Goal: Task Accomplishment & Management: Use online tool/utility

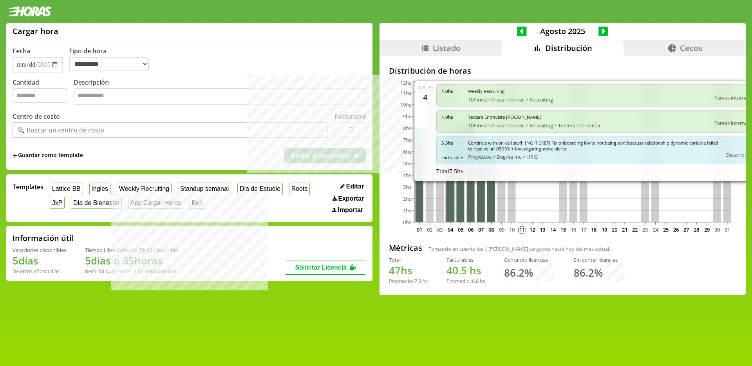
select select "**********"
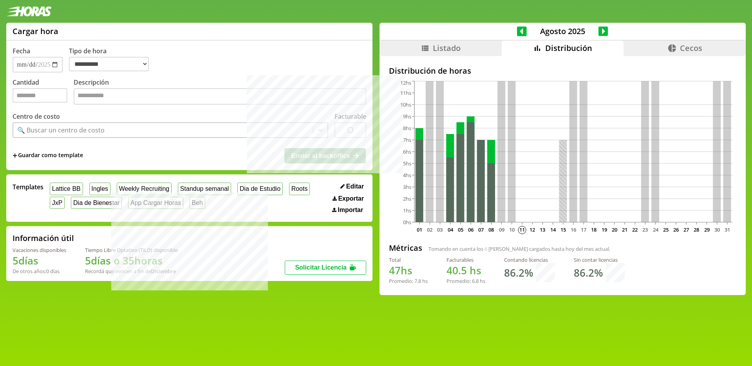
click at [461, 50] on li "Listado" at bounding box center [440, 48] width 122 height 16
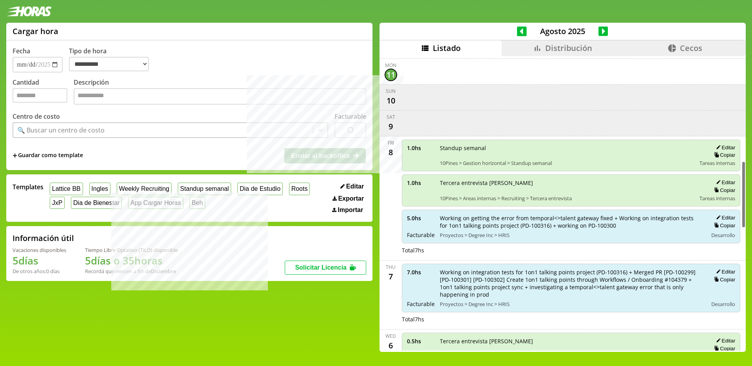
scroll to position [541, 0]
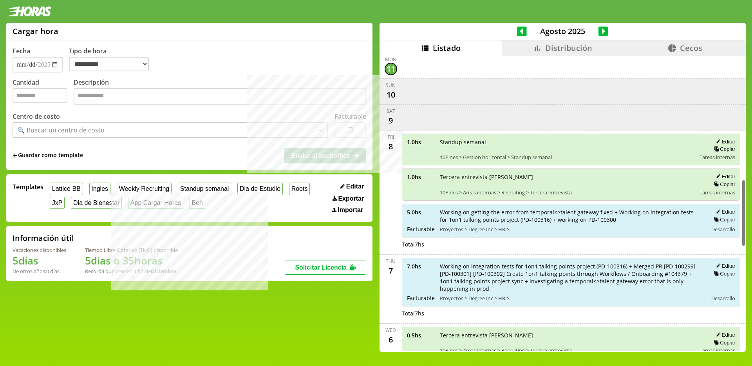
click at [550, 47] on span "Distribución" at bounding box center [568, 48] width 47 height 11
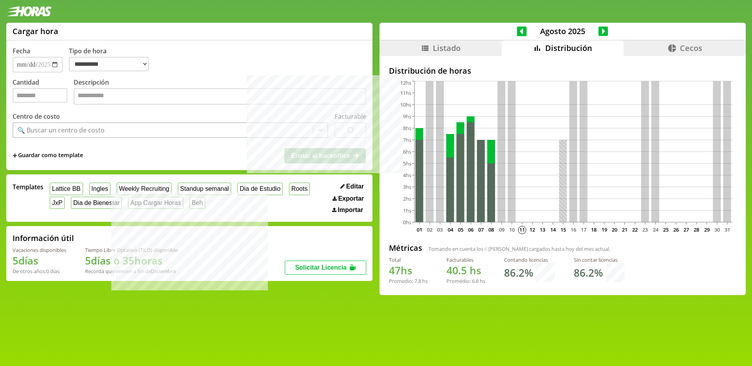
click at [462, 50] on li "Listado" at bounding box center [440, 48] width 122 height 16
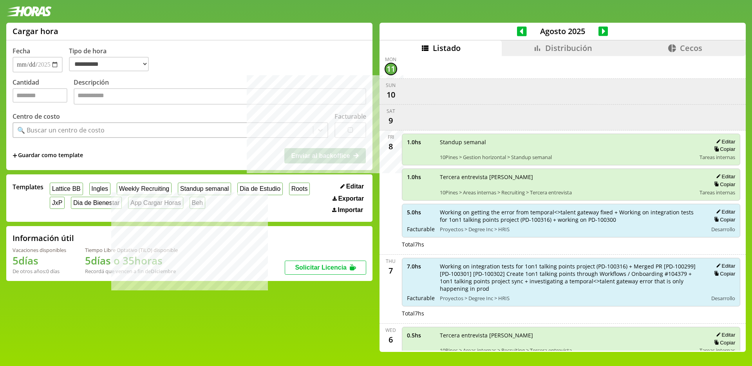
click at [572, 47] on span "Distribución" at bounding box center [568, 48] width 47 height 11
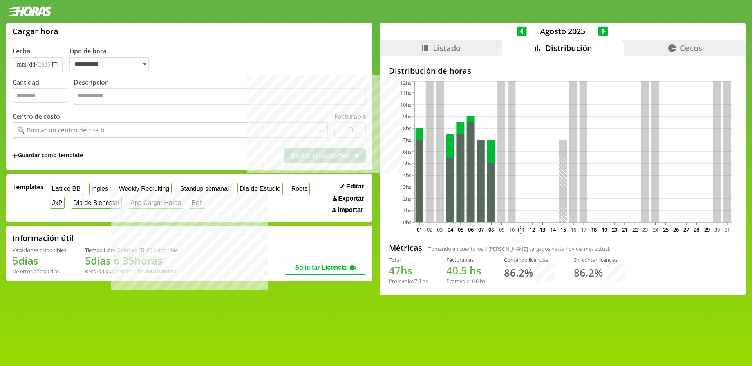
click at [601, 29] on icon at bounding box center [603, 31] width 10 height 10
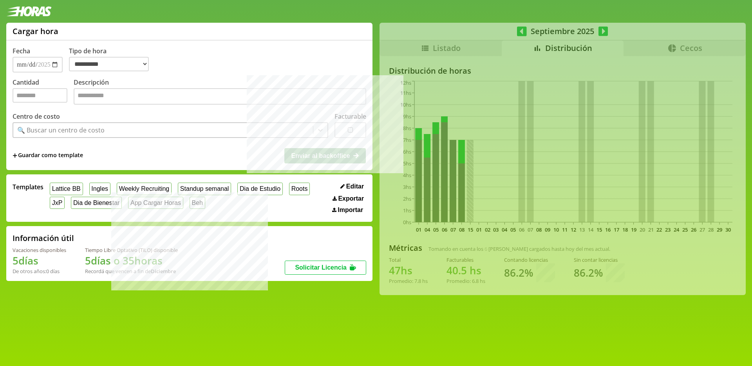
click at [601, 31] on div "**********" at bounding box center [376, 162] width 752 height 278
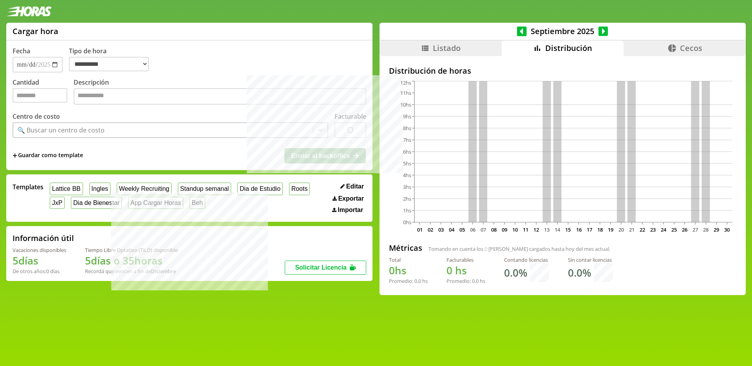
click at [600, 31] on icon at bounding box center [603, 31] width 10 height 11
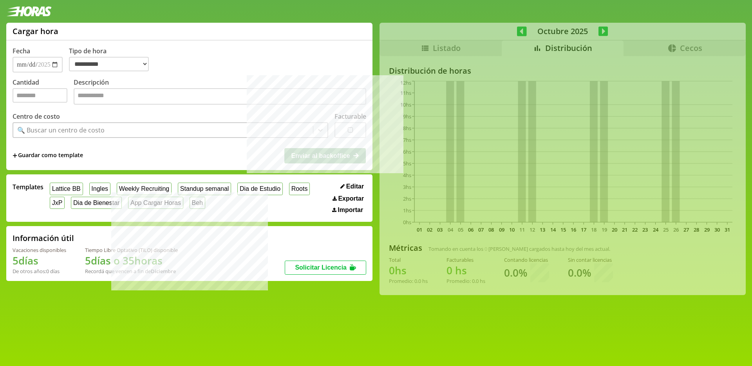
click at [600, 31] on div "**********" at bounding box center [376, 162] width 752 height 278
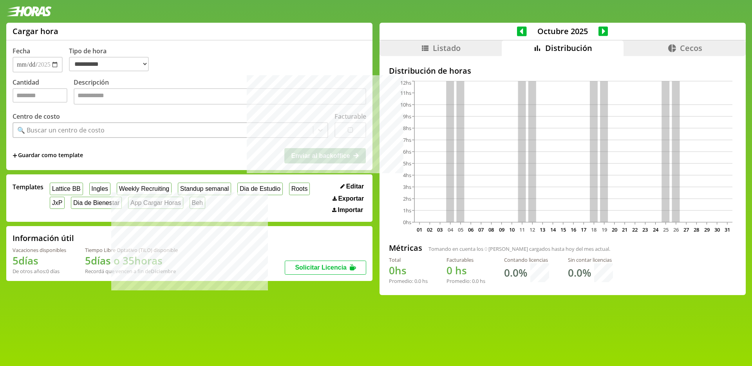
click at [598, 29] on icon at bounding box center [603, 31] width 10 height 10
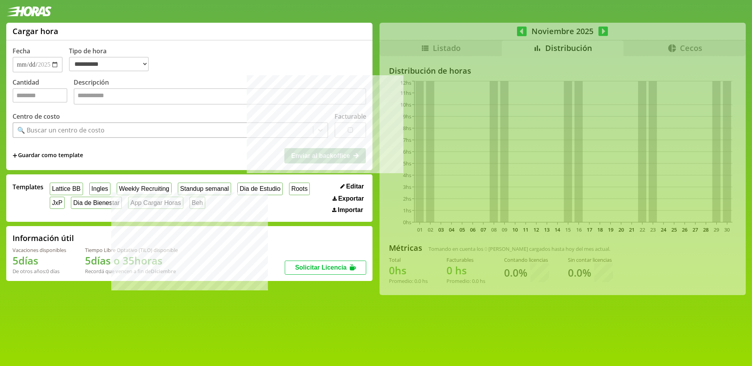
click at [600, 31] on div "**********" at bounding box center [376, 162] width 752 height 278
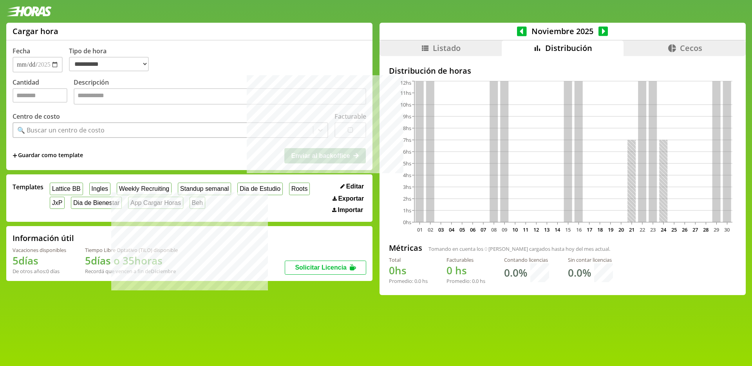
click at [599, 30] on icon at bounding box center [603, 31] width 10 height 11
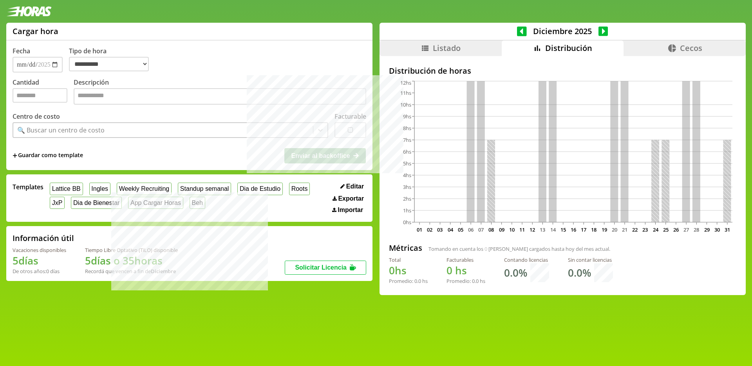
click at [521, 31] on icon at bounding box center [522, 31] width 10 height 10
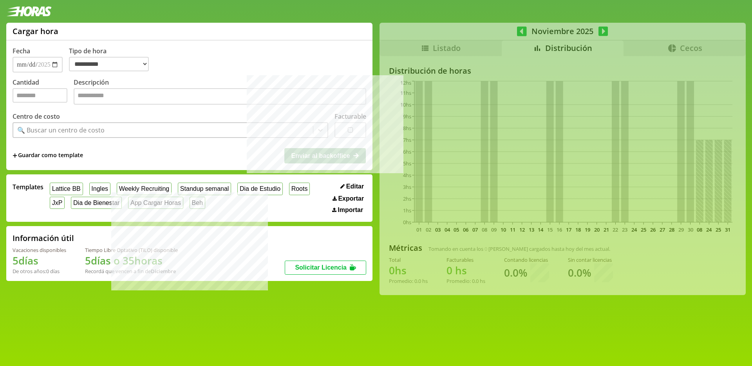
click at [519, 31] on div "**********" at bounding box center [376, 162] width 752 height 278
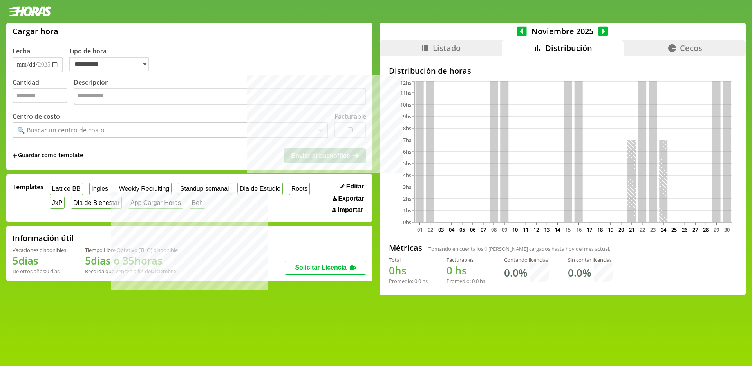
click at [520, 31] on icon at bounding box center [522, 31] width 10 height 10
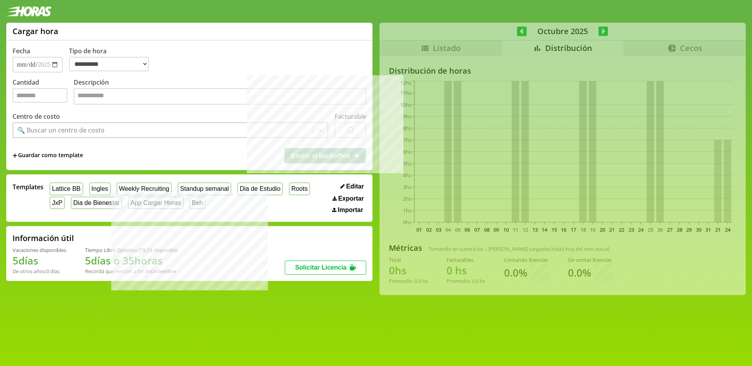
click at [519, 31] on icon at bounding box center [522, 31] width 10 height 11
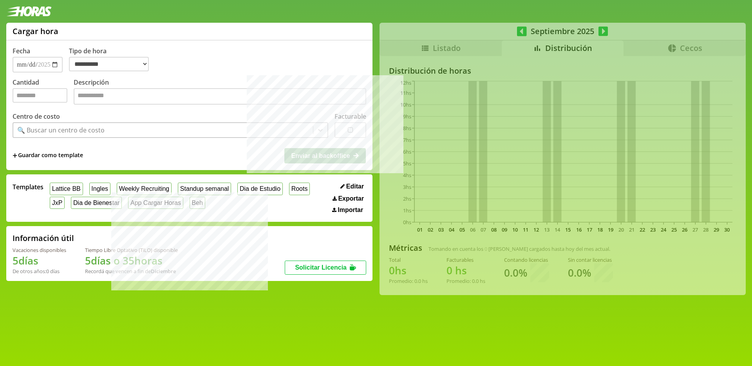
click at [520, 31] on div "**********" at bounding box center [376, 162] width 752 height 278
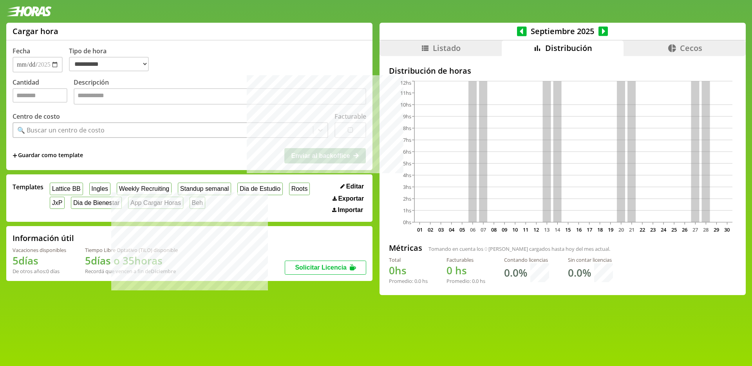
click at [519, 31] on icon at bounding box center [522, 31] width 10 height 11
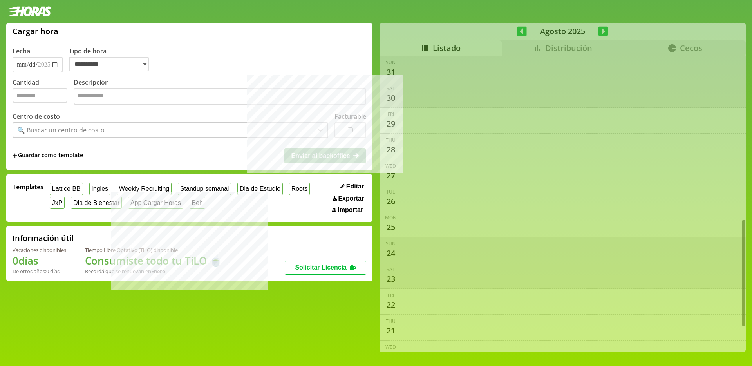
select select "**********"
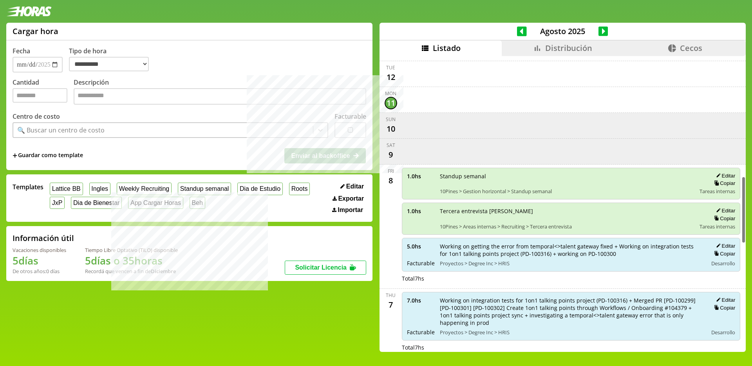
scroll to position [527, 0]
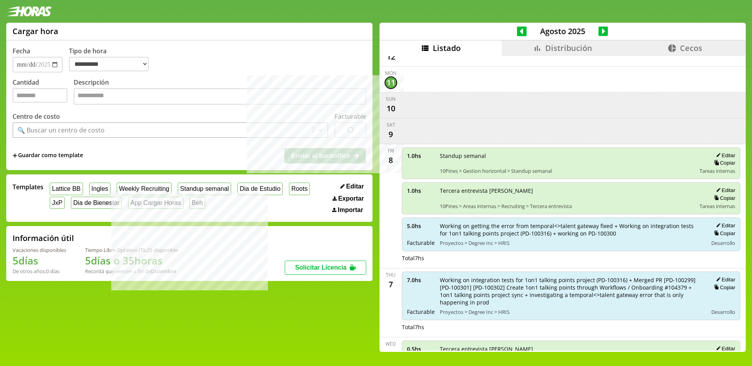
click at [545, 50] on span "Distribución" at bounding box center [568, 48] width 47 height 11
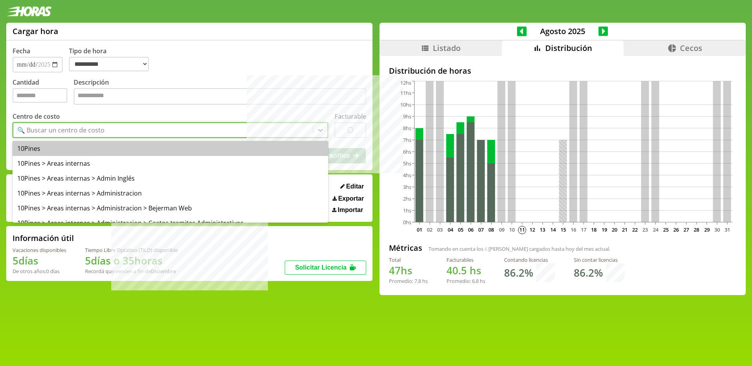
click at [96, 133] on div "🔍 Buscar un centro de costo" at bounding box center [60, 130] width 87 height 9
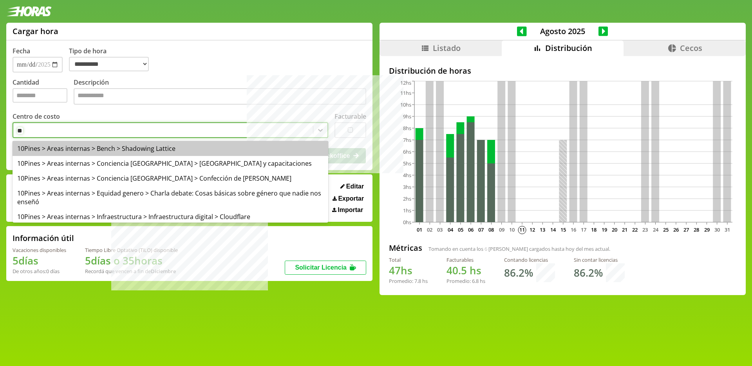
type input "*"
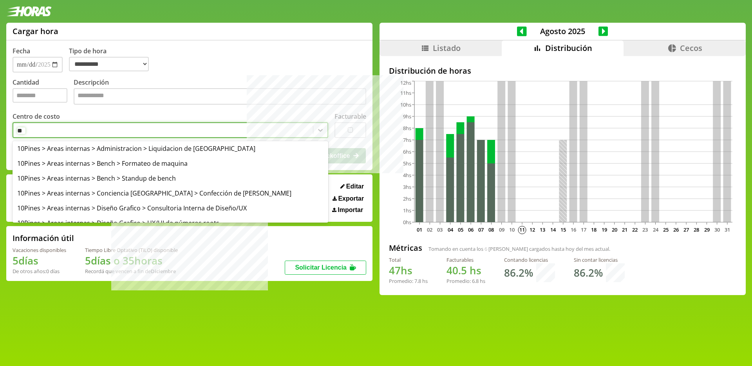
type input "*"
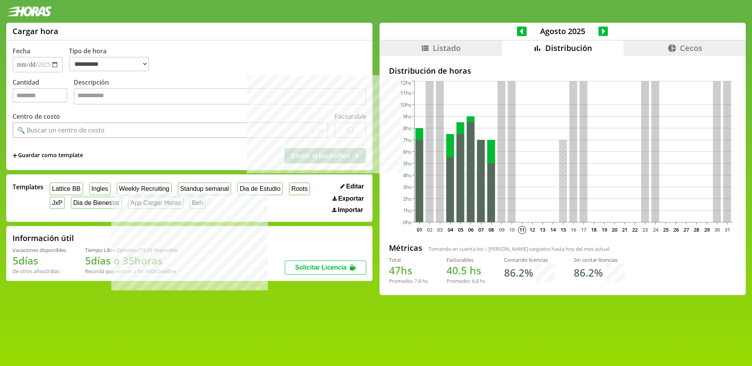
click at [75, 116] on div "Centro de costo 🔍 Buscar un centro de costo" at bounding box center [171, 125] width 316 height 26
click at [173, 12] on div at bounding box center [376, 11] width 752 height 23
click at [447, 50] on span "Listado" at bounding box center [447, 48] width 28 height 11
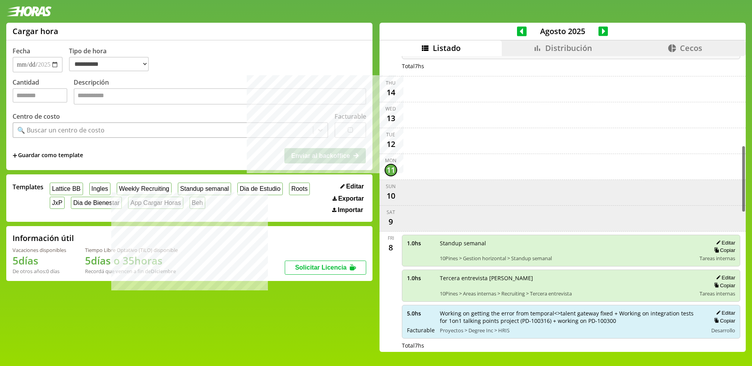
scroll to position [449, 0]
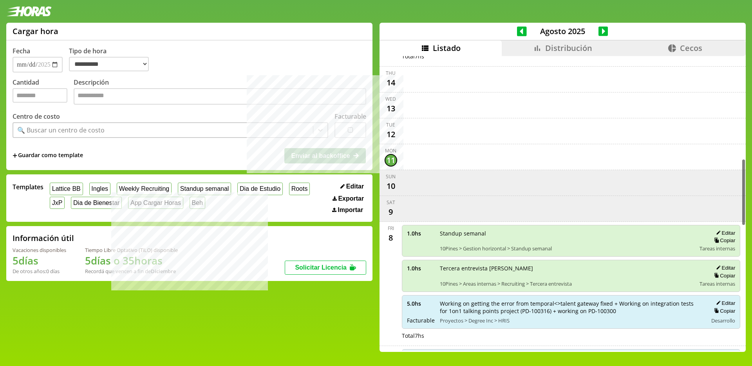
click at [560, 46] on span "Distribución" at bounding box center [568, 48] width 47 height 11
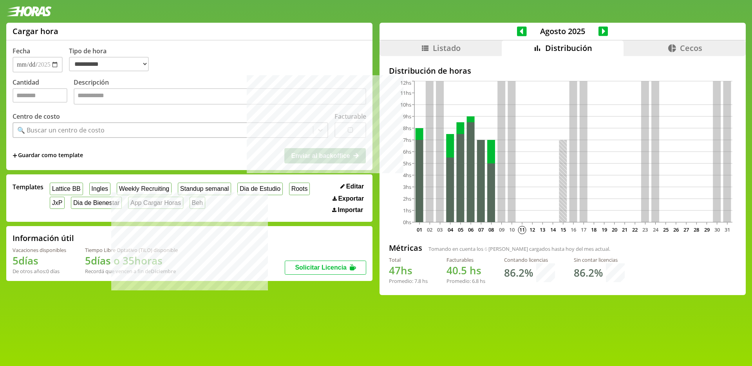
click at [604, 14] on div at bounding box center [376, 11] width 752 height 23
click at [314, 11] on div at bounding box center [376, 11] width 752 height 23
click at [438, 14] on div at bounding box center [376, 11] width 752 height 23
click at [507, 48] on li "Distribución" at bounding box center [562, 48] width 122 height 16
click at [476, 47] on li "Listado" at bounding box center [440, 48] width 122 height 16
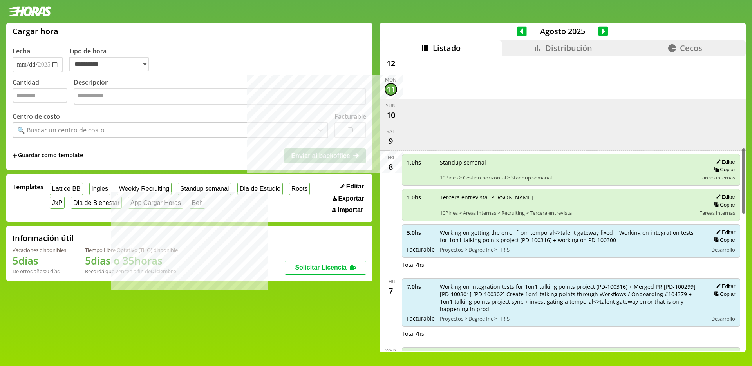
scroll to position [541, 0]
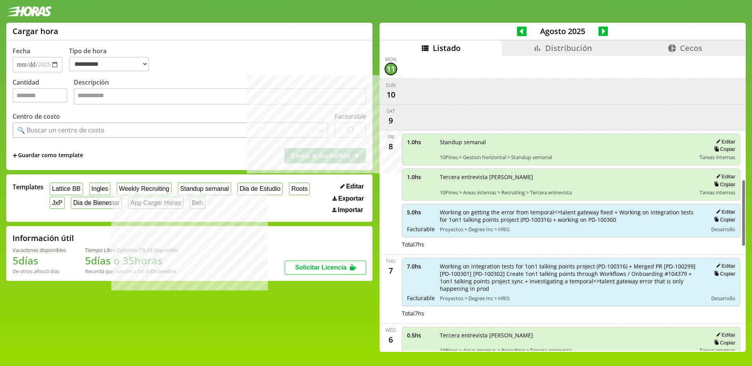
click at [532, 52] on icon at bounding box center [536, 47] width 9 height 9
